Goal: Task Accomplishment & Management: Manage account settings

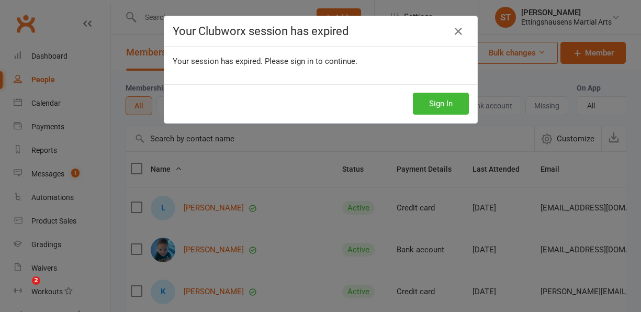
select select "100"
click at [453, 32] on icon at bounding box center [458, 31] width 13 height 13
click at [457, 38] on link at bounding box center [458, 31] width 17 height 17
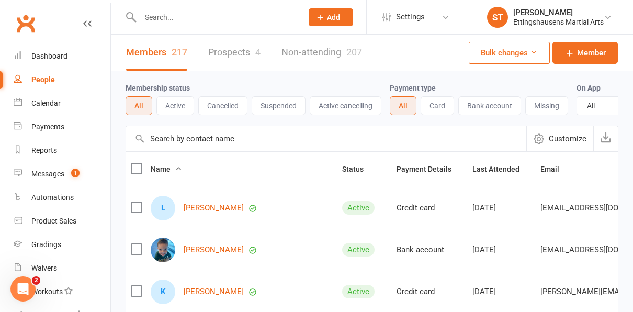
click at [221, 13] on input "text" at bounding box center [216, 17] width 158 height 15
type input "ta"
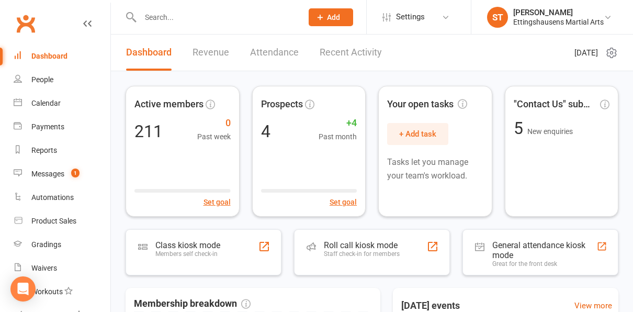
click at [168, 13] on input "text" at bounding box center [216, 17] width 158 height 15
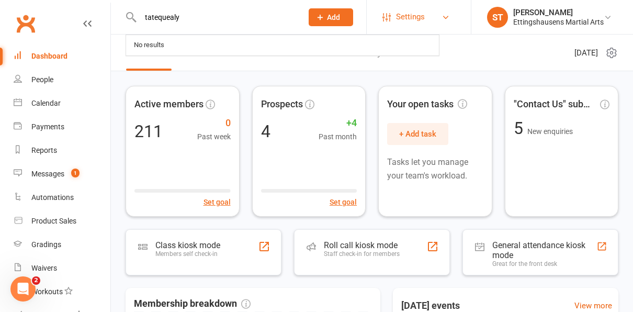
type input "tatequealy"
click at [410, 16] on span "Settings" at bounding box center [410, 17] width 29 height 24
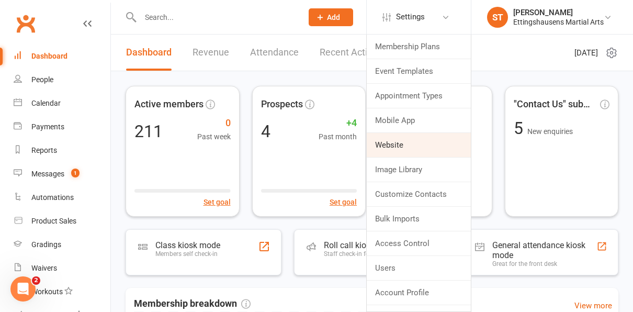
scroll to position [16, 0]
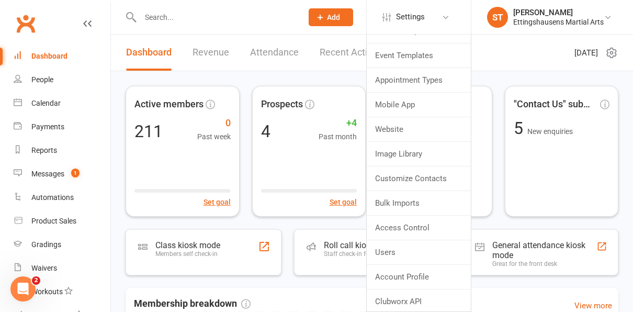
click at [340, 49] on link "Recent Activity" at bounding box center [351, 53] width 62 height 36
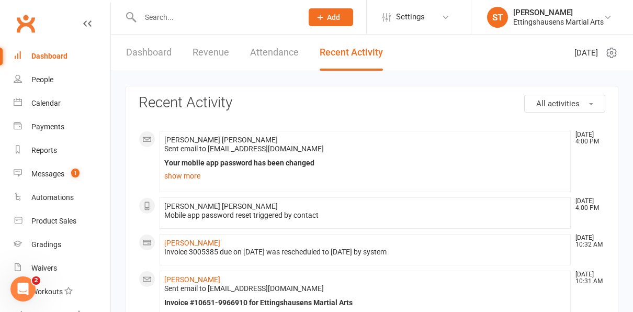
click at [342, 28] on div "Prospect Member Non-attending contact Class / event Appointment Grading event T…" at bounding box center [330, 17] width 71 height 34
click at [341, 14] on button "Add" at bounding box center [331, 17] width 44 height 18
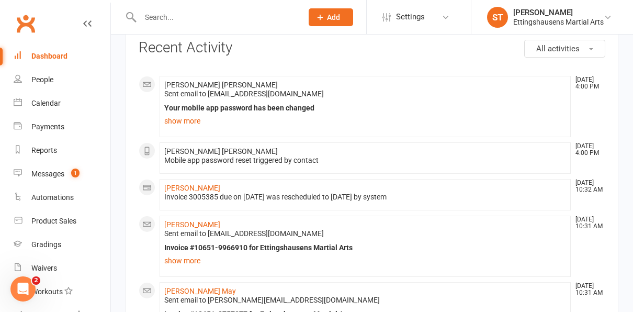
scroll to position [53, 0]
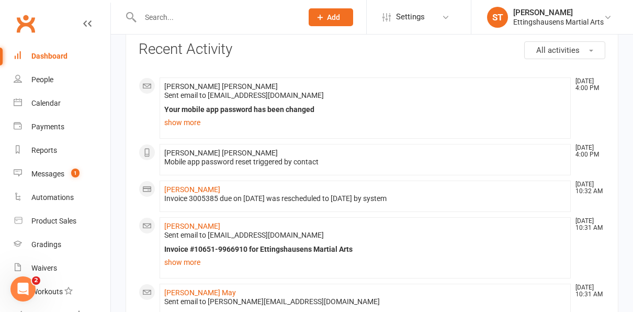
click at [415, 129] on li "Tate Bradley Quealy Aug 14, 4:00 PM Sent email to tatebq@gmail.com Your mobile …" at bounding box center [365, 107] width 411 height 61
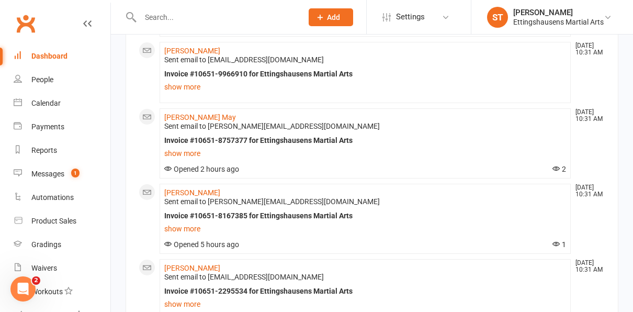
scroll to position [0, 0]
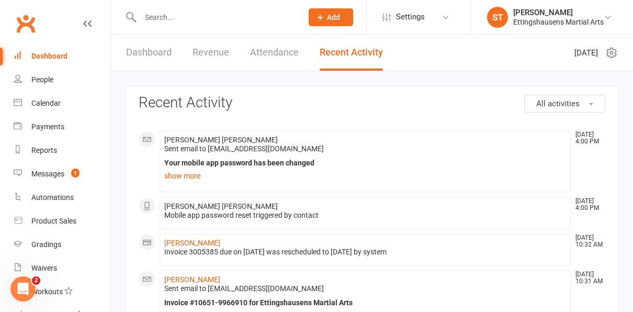
click at [152, 15] on input "text" at bounding box center [216, 17] width 158 height 15
click at [38, 96] on link "Calendar" at bounding box center [62, 104] width 97 height 24
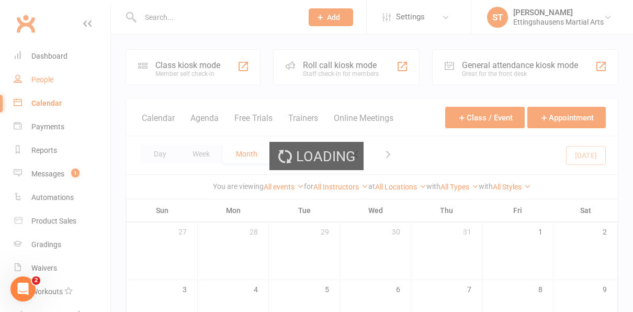
click at [41, 81] on ui-view "Prospect Member Non-attending contact Class / event Appointment Grading event T…" at bounding box center [316, 294] width 633 height 582
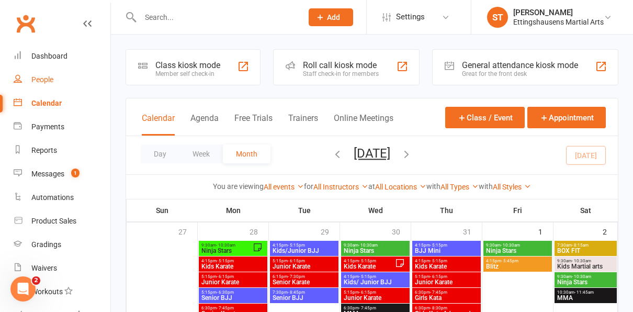
click at [41, 81] on div "People" at bounding box center [42, 79] width 22 height 8
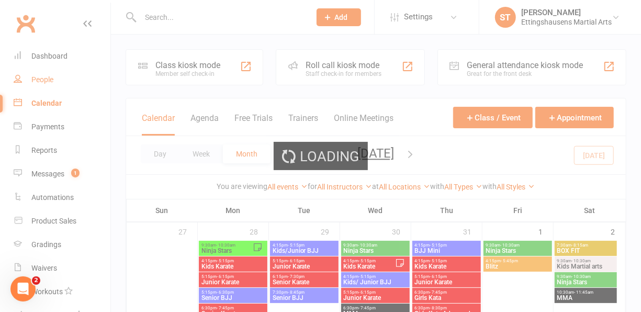
select select "100"
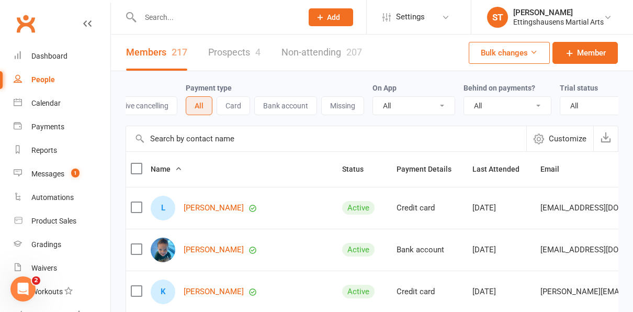
scroll to position [0, 237]
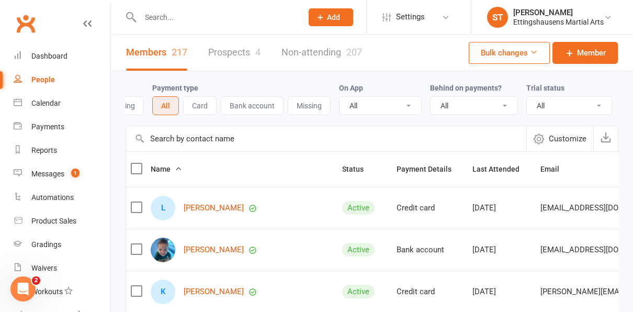
click at [336, 43] on link "Non-attending 207" at bounding box center [321, 53] width 81 height 36
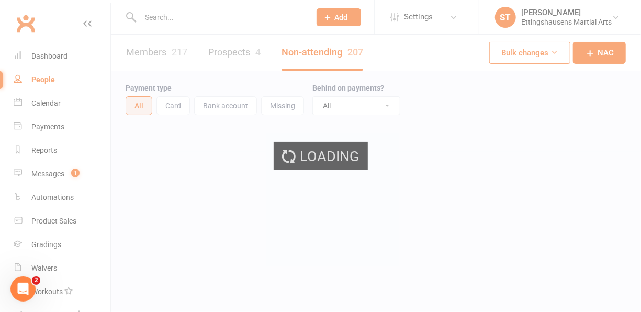
select select "100"
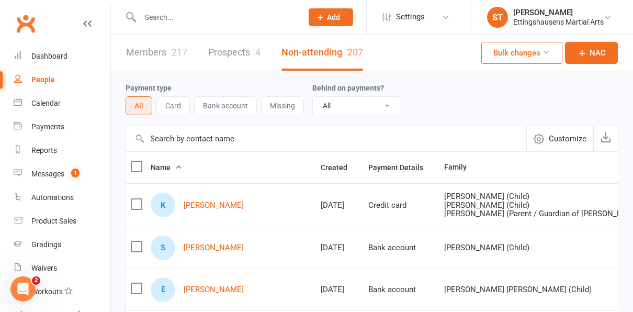
click at [175, 132] on input "text" at bounding box center [326, 138] width 400 height 25
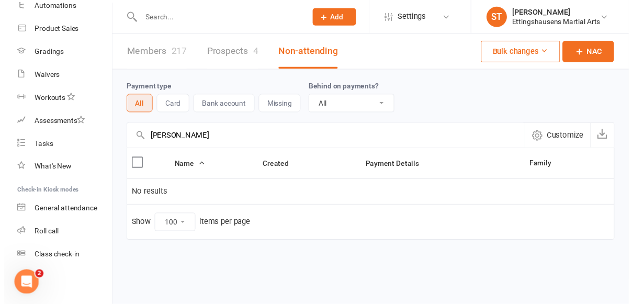
scroll to position [191, 0]
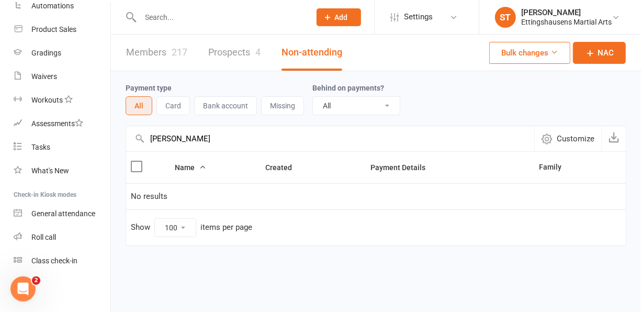
type input "tate"
click at [579, 94] on div "Payment type All Card Bank account Missing Behind on payments? All No Yes" at bounding box center [376, 98] width 501 height 33
click at [227, 12] on input "text" at bounding box center [220, 17] width 166 height 15
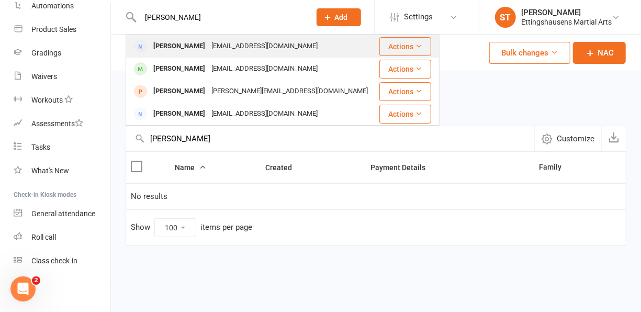
type input "egan"
click at [208, 48] on div "[EMAIL_ADDRESS][DOMAIN_NAME]" at bounding box center [264, 46] width 112 height 15
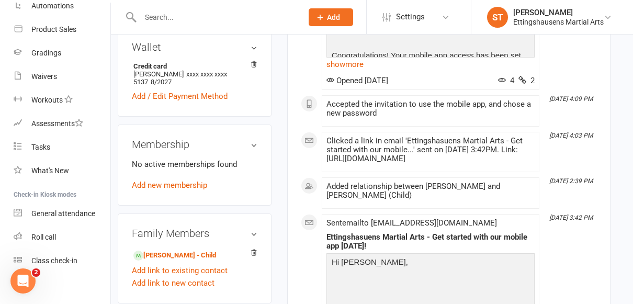
scroll to position [349, 8]
click at [182, 250] on link "Gabrielle Egan - Child" at bounding box center [174, 255] width 83 height 11
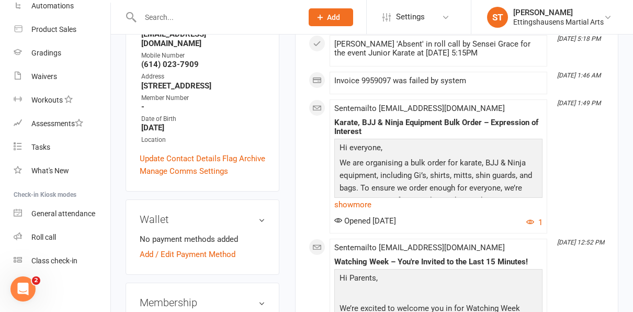
scroll to position [228, 0]
click at [207, 247] on link "Add / Edit Payment Method" at bounding box center [188, 253] width 96 height 13
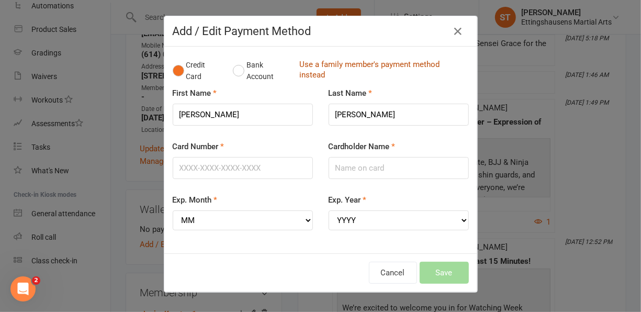
click at [372, 70] on link "Use a family member's payment method instead" at bounding box center [381, 71] width 164 height 24
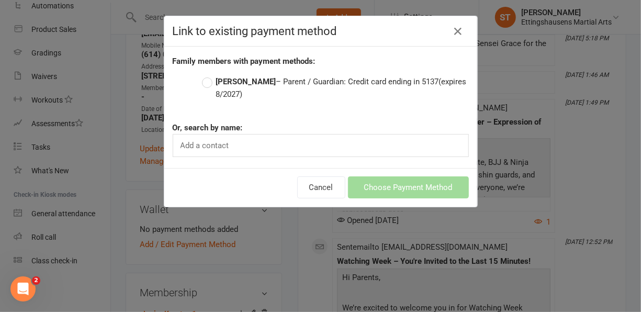
click at [230, 87] on label "Helene Egan – Parent / Guardian: Credit card ending in 5137 (expires 8/2027)" at bounding box center [335, 87] width 267 height 25
click at [209, 75] on input "Helene Egan – Parent / Guardian: Credit card ending in 5137 (expires 8/2027)" at bounding box center [205, 75] width 7 height 0
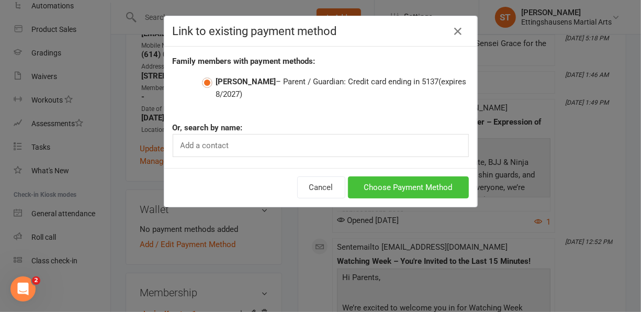
click at [449, 181] on button "Choose Payment Method" at bounding box center [408, 187] width 121 height 22
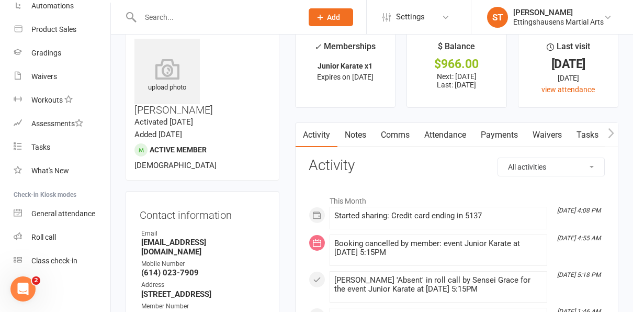
scroll to position [19, 0]
click at [496, 139] on link "Payments" at bounding box center [499, 135] width 52 height 24
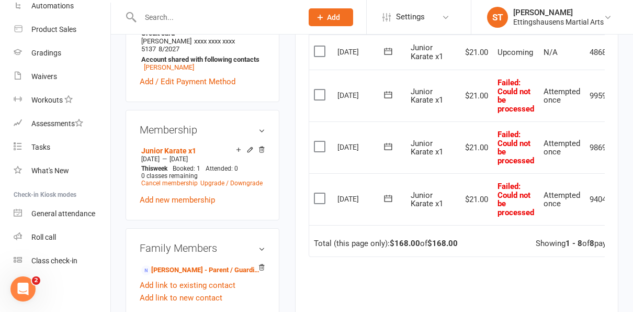
scroll to position [0, 41]
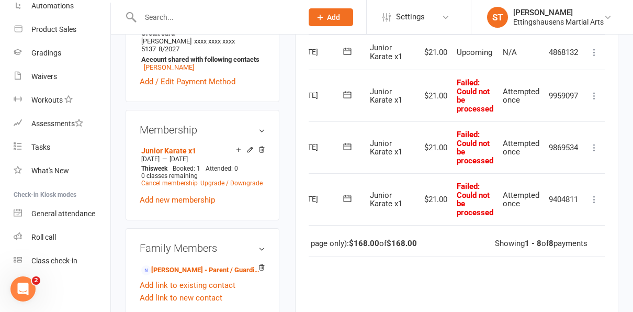
click at [596, 202] on icon at bounding box center [594, 199] width 10 height 10
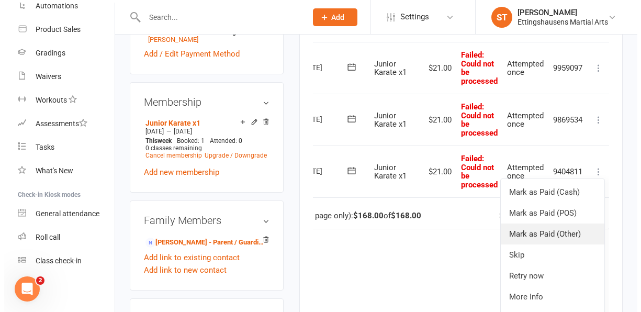
scroll to position [462, 0]
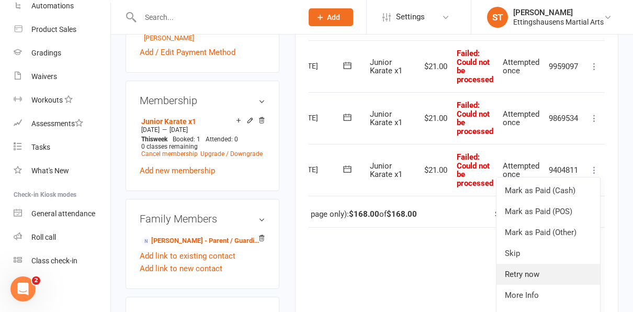
click at [551, 274] on link "Retry now" at bounding box center [548, 274] width 104 height 21
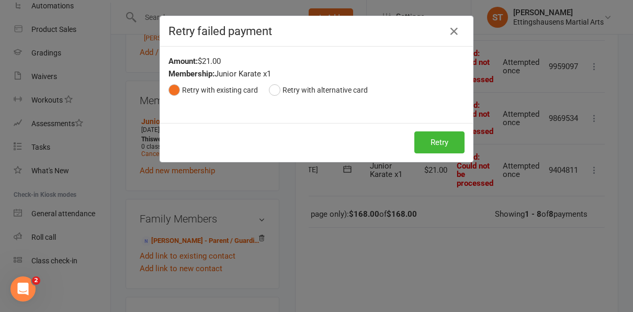
scroll to position [0, 36]
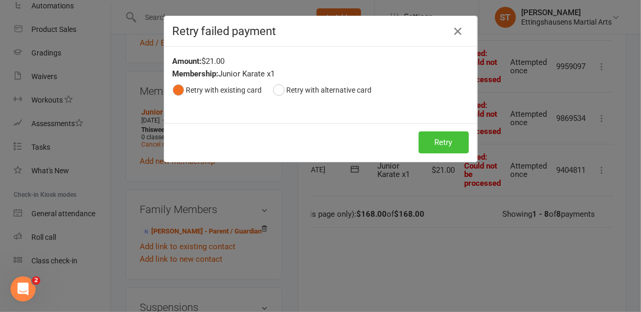
click at [450, 138] on button "Retry" at bounding box center [443, 142] width 50 height 22
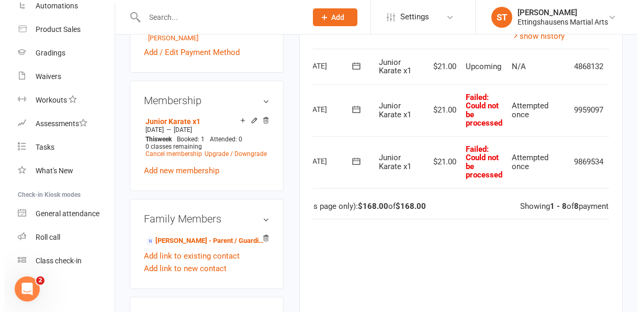
scroll to position [0, 59]
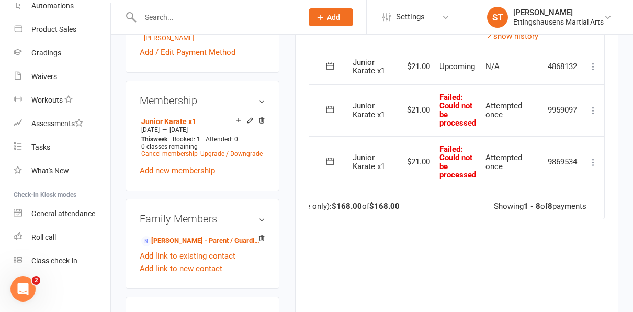
click at [598, 111] on icon at bounding box center [593, 110] width 10 height 10
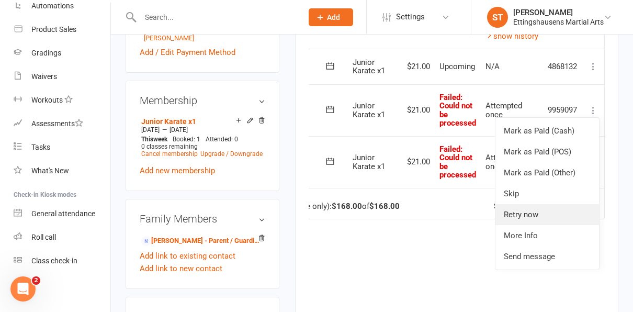
click at [536, 210] on link "Retry now" at bounding box center [547, 214] width 104 height 21
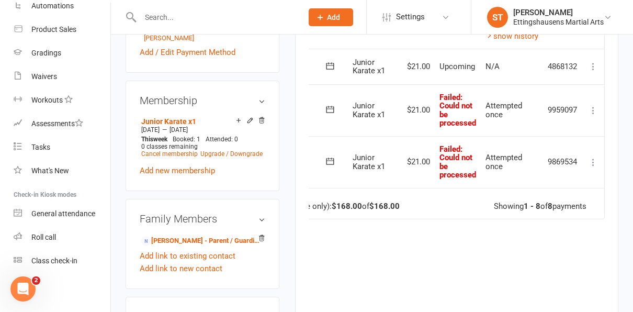
scroll to position [0, 53]
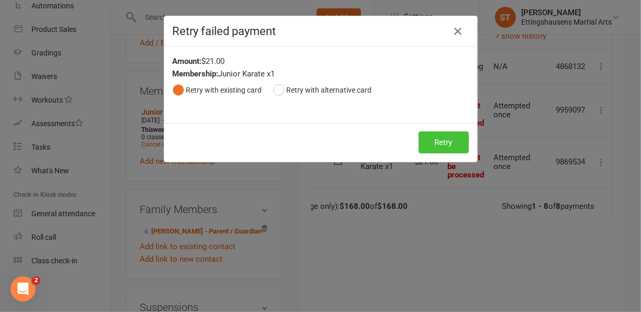
click at [450, 144] on button "Retry" at bounding box center [443, 142] width 50 height 22
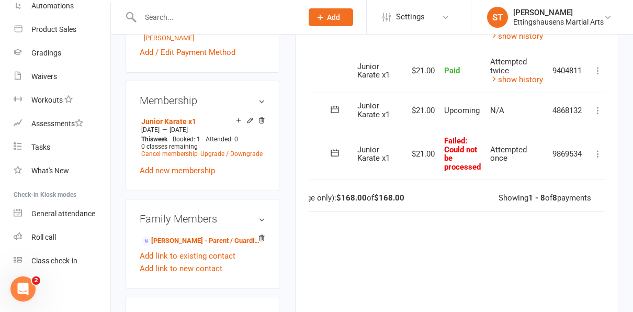
click at [601, 152] on icon at bounding box center [598, 154] width 10 height 10
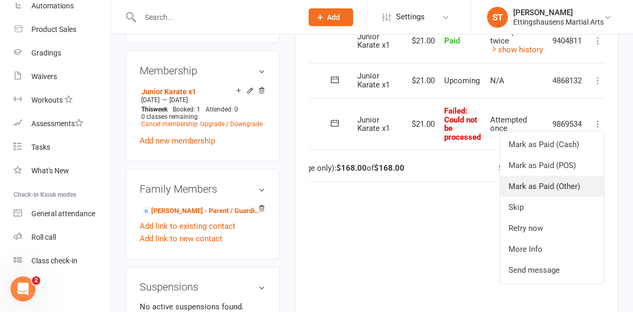
scroll to position [493, 0]
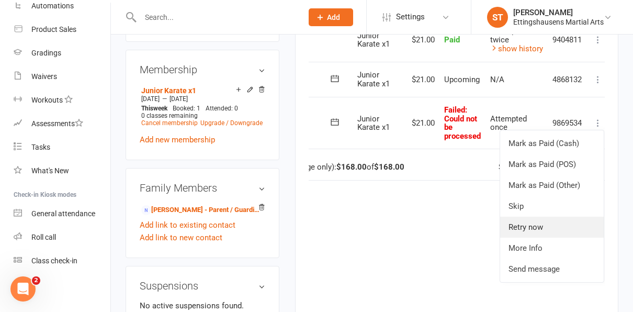
click at [558, 222] on link "Retry now" at bounding box center [552, 227] width 104 height 21
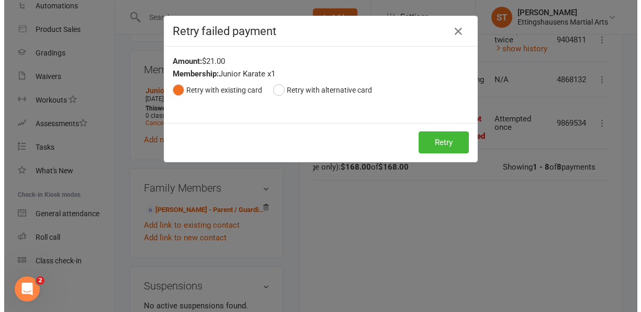
scroll to position [484, 0]
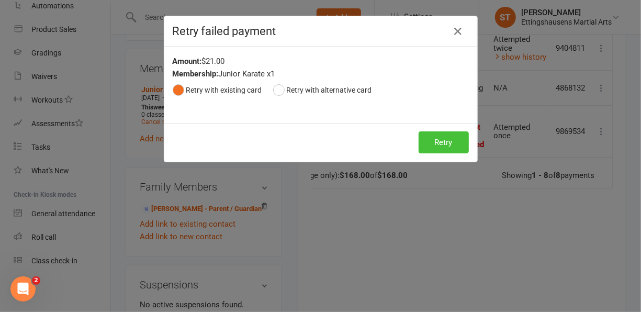
click at [454, 139] on button "Retry" at bounding box center [443, 142] width 50 height 22
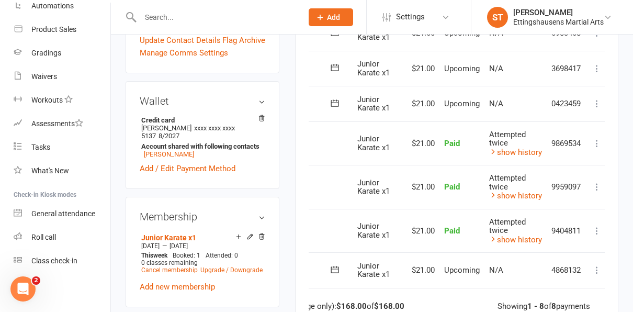
scroll to position [400, 0]
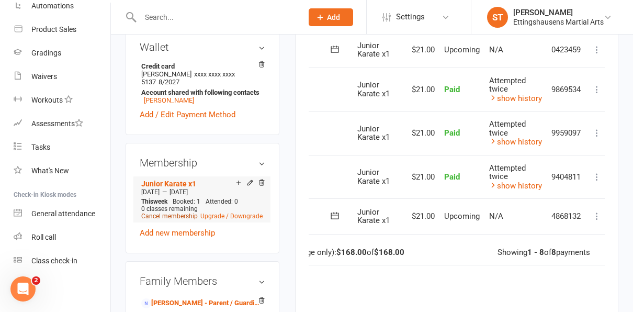
click at [185, 212] on link "Cancel membership" at bounding box center [169, 215] width 56 height 7
